Goal: Transaction & Acquisition: Purchase product/service

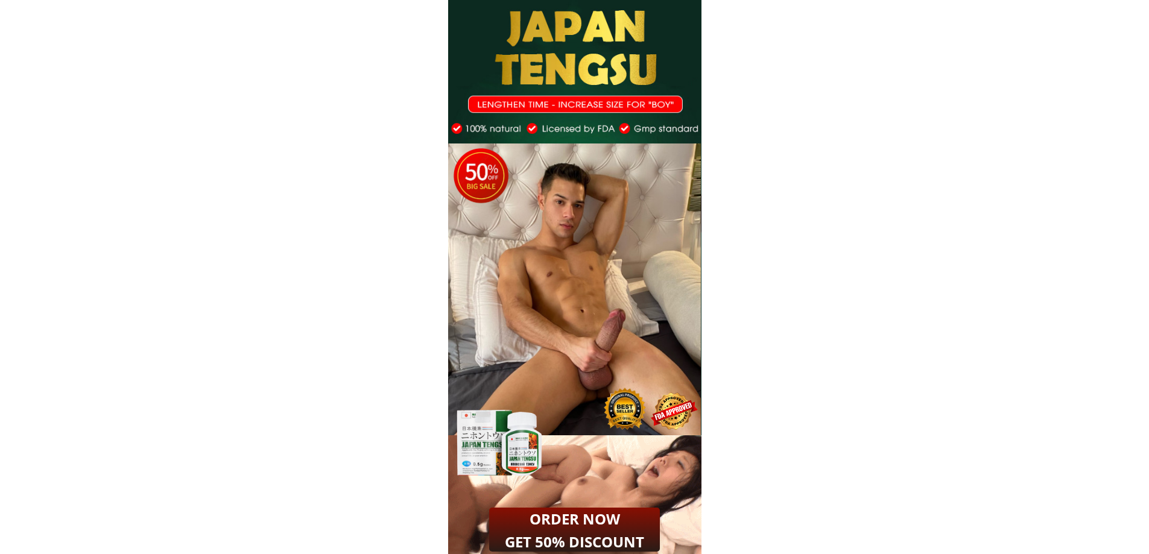
scroll to position [1019, 0]
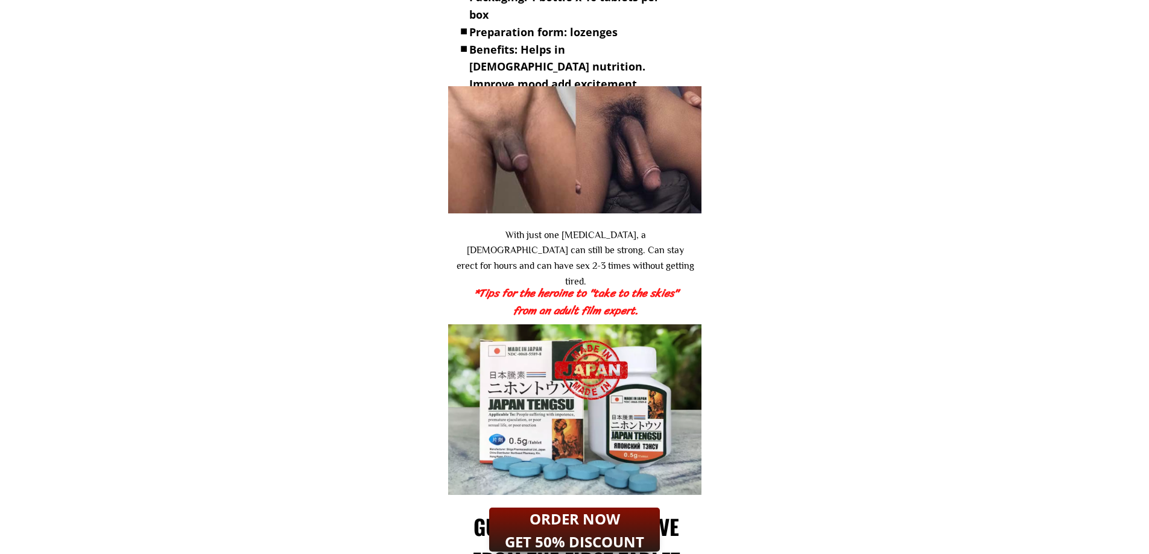
drag, startPoint x: 467, startPoint y: 237, endPoint x: 886, endPoint y: 280, distance: 420.7
drag, startPoint x: 972, startPoint y: 283, endPoint x: 1082, endPoint y: 215, distance: 128.9
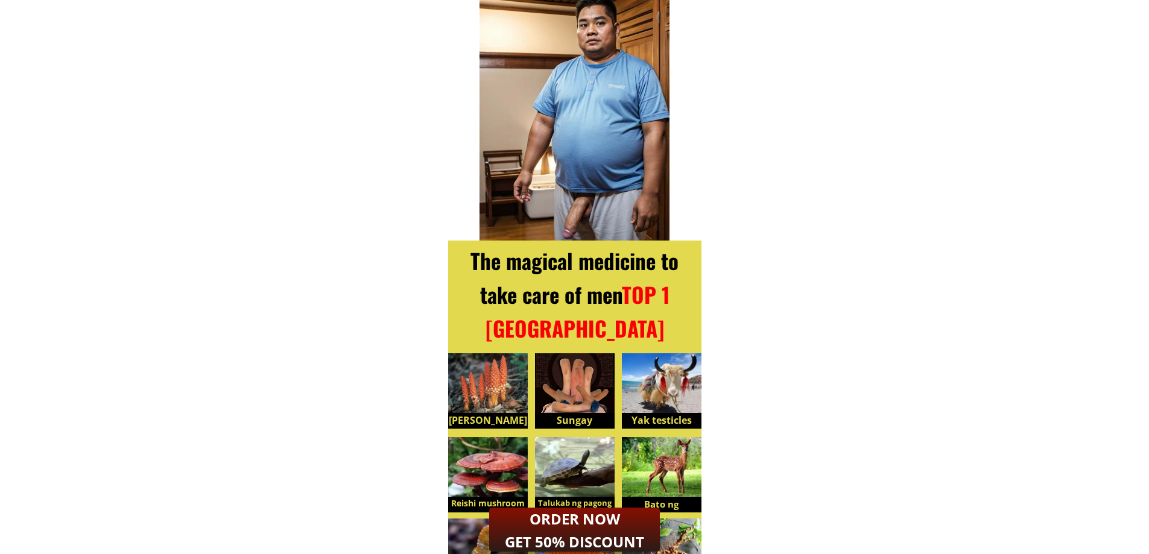
scroll to position [2167, 0]
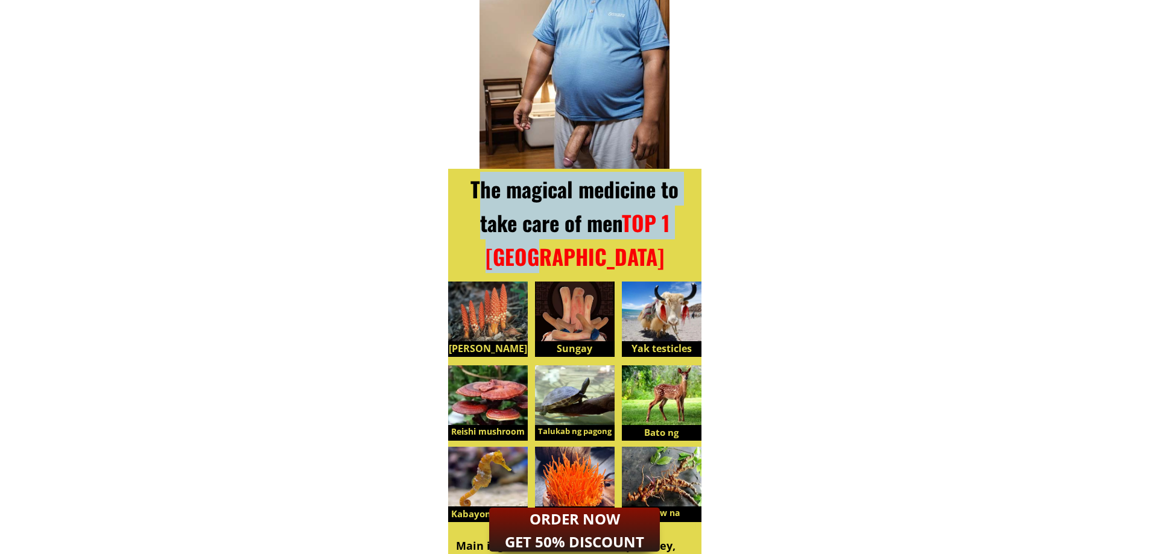
drag, startPoint x: 475, startPoint y: 188, endPoint x: 955, endPoint y: 253, distance: 485.1
click at [670, 260] on div "The magical medicine to take care of men TOP 1 [GEOGRAPHIC_DATA]" at bounding box center [574, 222] width 241 height 101
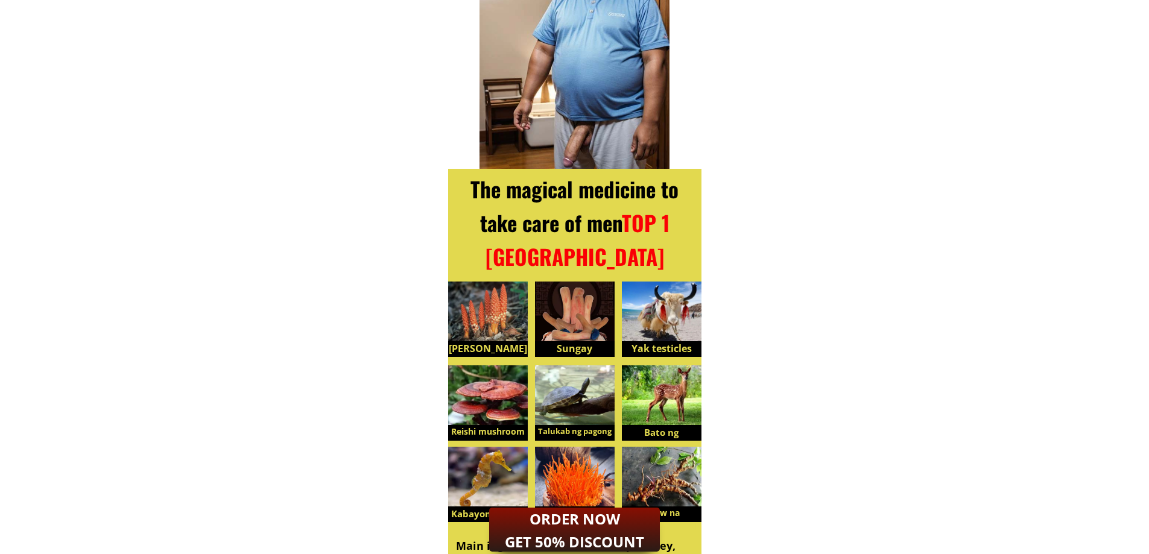
drag, startPoint x: 973, startPoint y: 253, endPoint x: 1038, endPoint y: 230, distance: 68.7
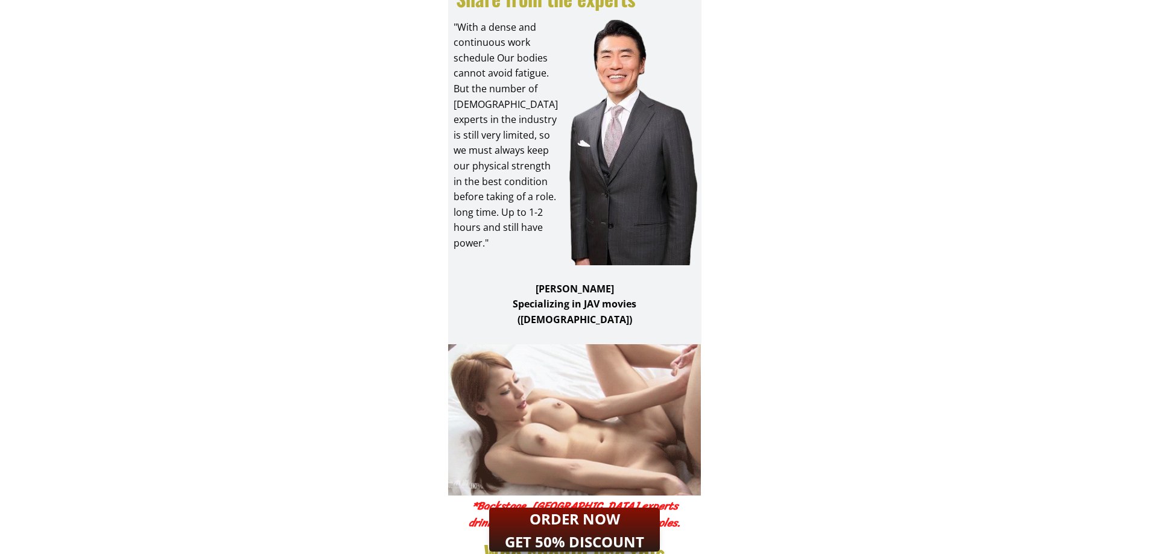
scroll to position [2900, 0]
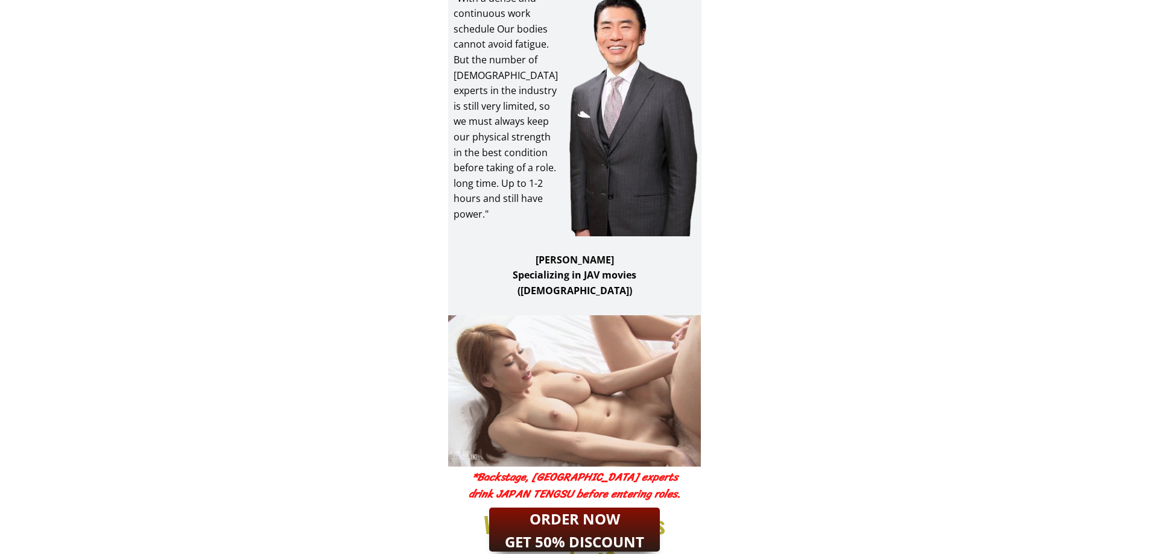
drag, startPoint x: 473, startPoint y: 370, endPoint x: 782, endPoint y: 380, distance: 308.9
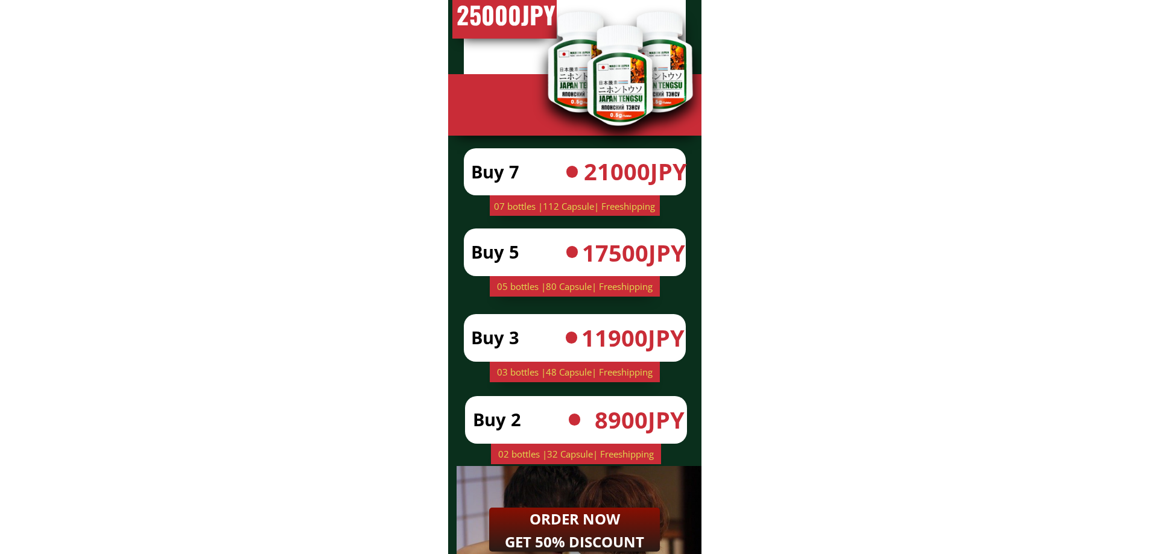
scroll to position [4349, 0]
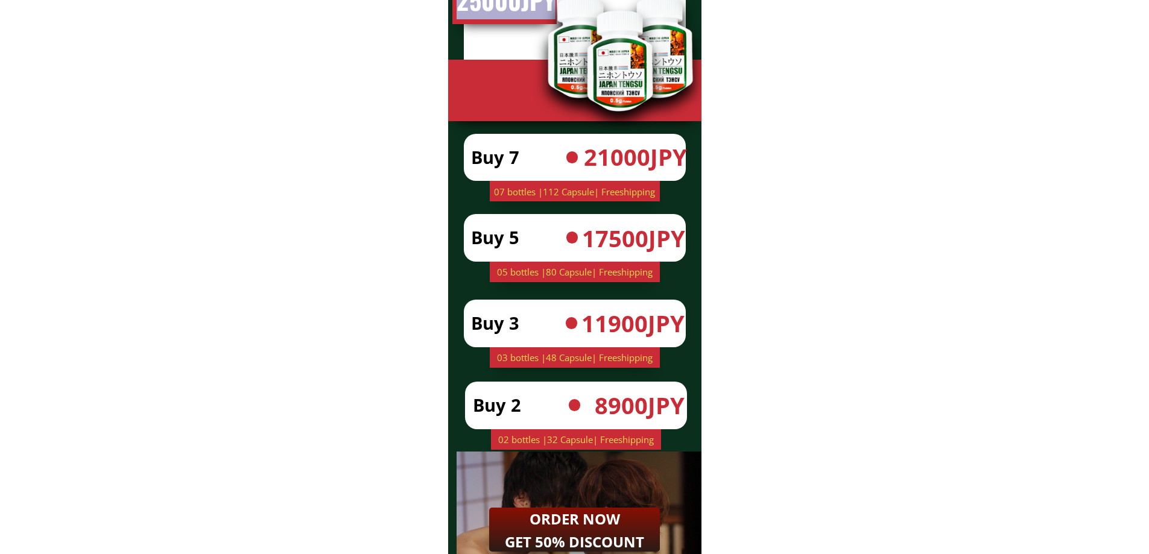
drag, startPoint x: 535, startPoint y: 99, endPoint x: 719, endPoint y: 101, distance: 183.9
drag, startPoint x: 583, startPoint y: 71, endPoint x: 712, endPoint y: 154, distance: 153.2
drag, startPoint x: 472, startPoint y: 162, endPoint x: 878, endPoint y: 190, distance: 406.8
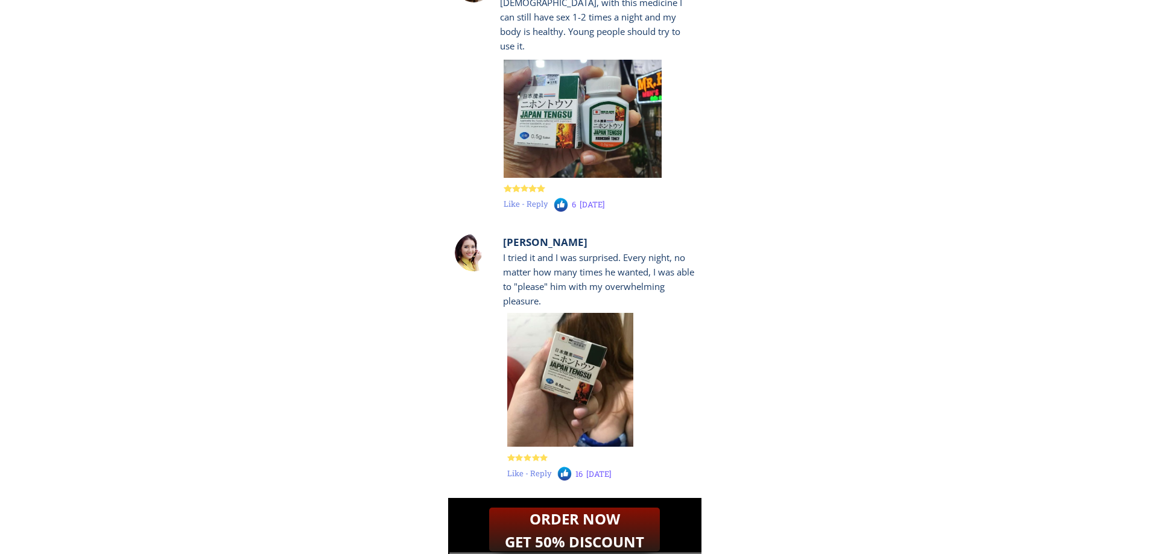
scroll to position [11942, 0]
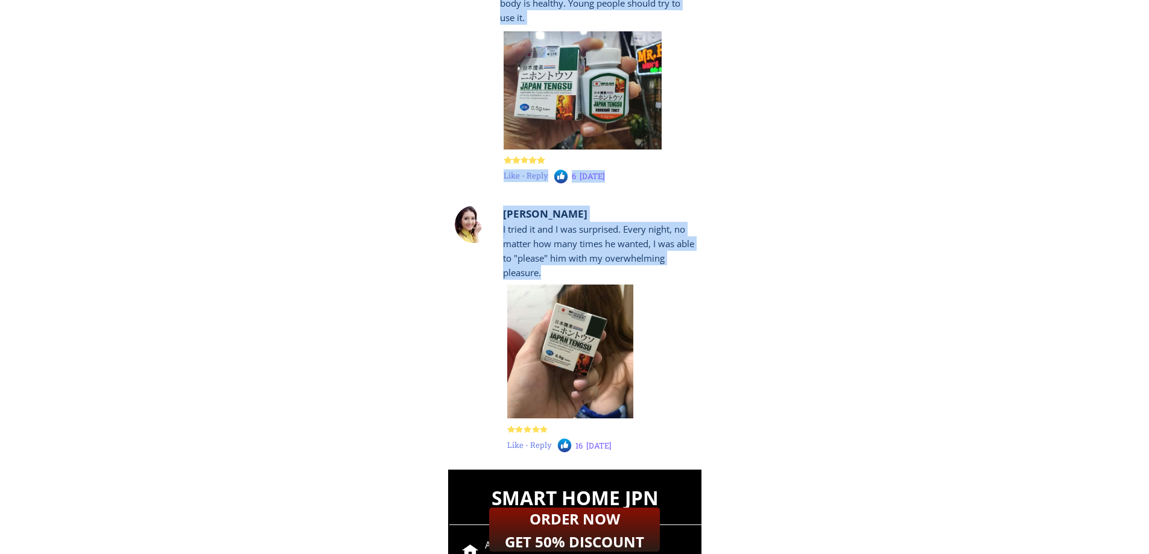
drag, startPoint x: 496, startPoint y: 230, endPoint x: 771, endPoint y: 301, distance: 284.6
click at [671, 283] on div "Tugon mula sa isang makaranasang [PERSON_NAME] Very good product This year I'm …" at bounding box center [574, 20] width 253 height 900
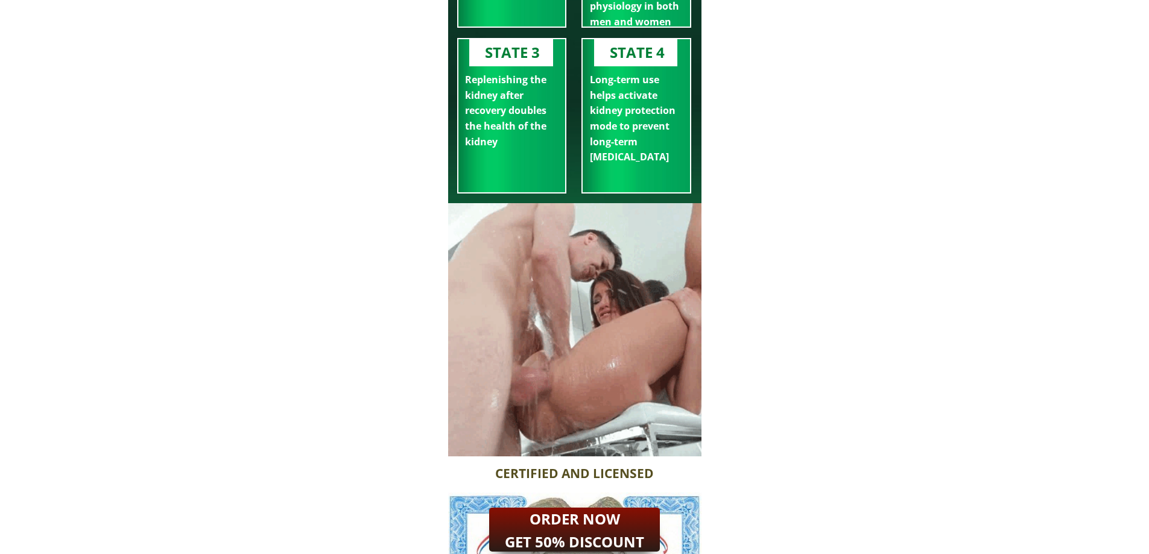
scroll to position [0, 0]
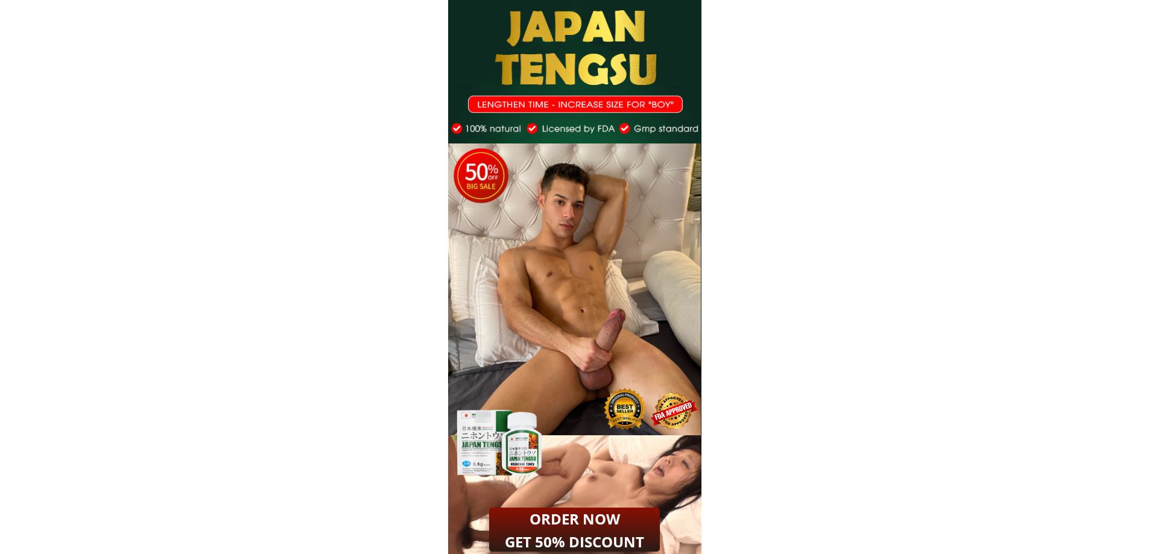
drag, startPoint x: 516, startPoint y: 16, endPoint x: 648, endPoint y: 110, distance: 162.5
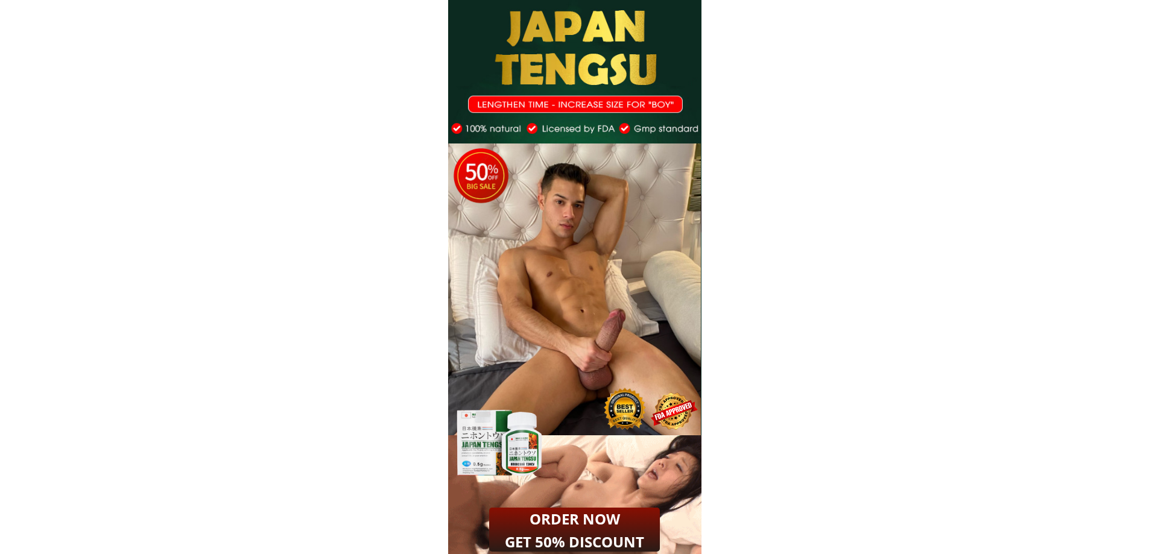
click at [648, 110] on div "4 6 4 6" at bounding box center [574, 217] width 253 height 435
drag, startPoint x: 503, startPoint y: 96, endPoint x: 557, endPoint y: 128, distance: 62.8
click at [669, 121] on div "4 6 4 6" at bounding box center [574, 217] width 253 height 435
drag, startPoint x: 474, startPoint y: 130, endPoint x: 714, endPoint y: 163, distance: 242.3
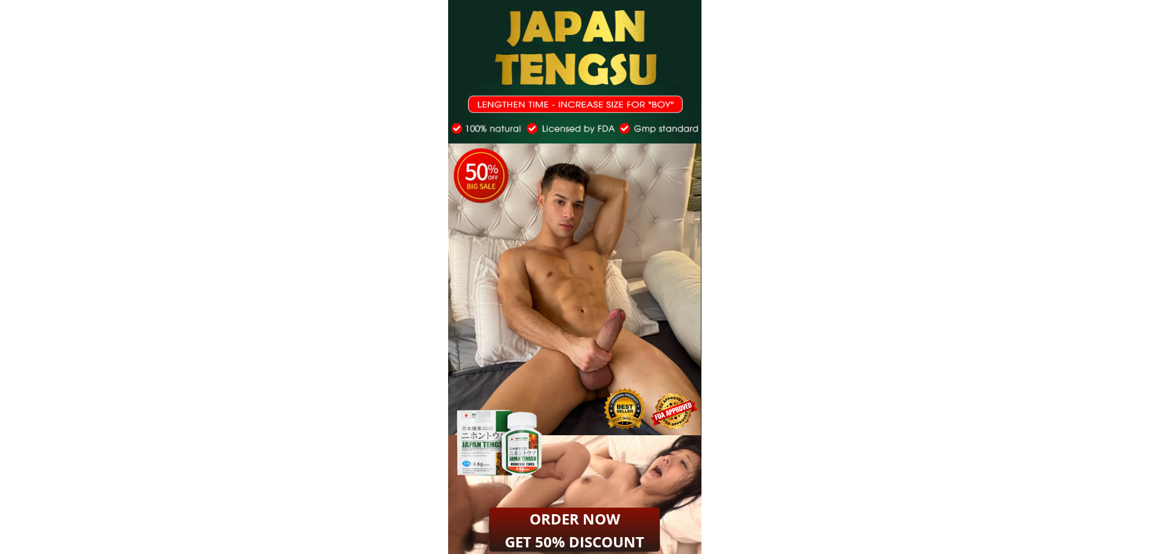
drag, startPoint x: 522, startPoint y: 253, endPoint x: 585, endPoint y: 303, distance: 81.1
click at [585, 303] on div at bounding box center [574, 290] width 253 height 292
